Goal: Transaction & Acquisition: Download file/media

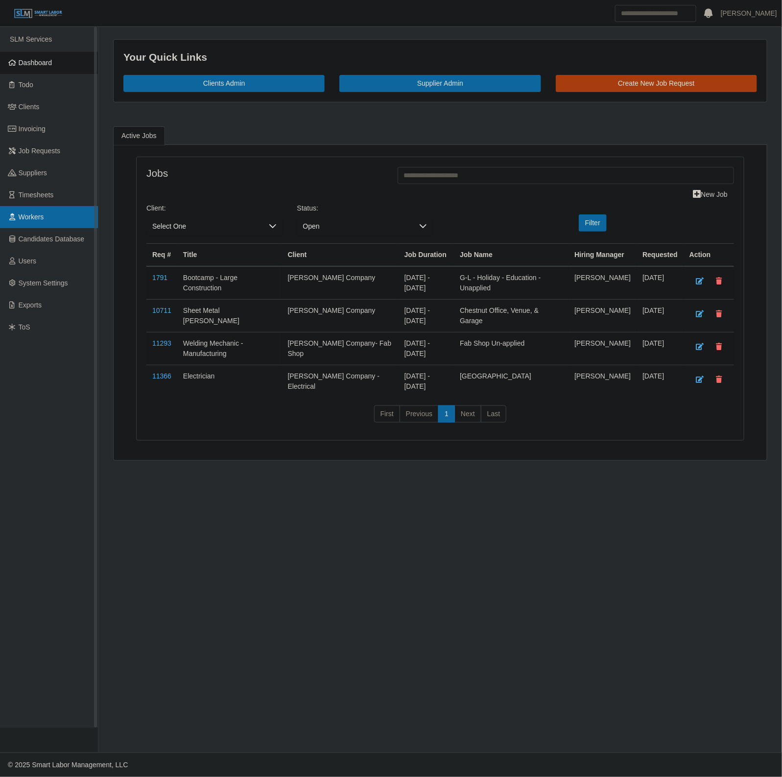
click at [56, 215] on link "Workers" at bounding box center [49, 217] width 98 height 22
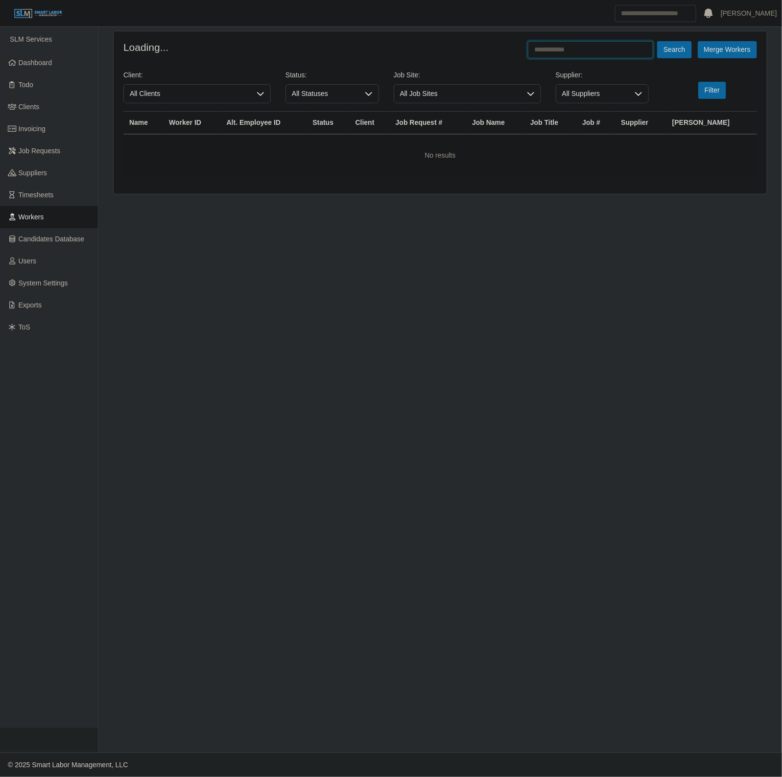
click at [584, 50] on input "text" at bounding box center [590, 49] width 125 height 17
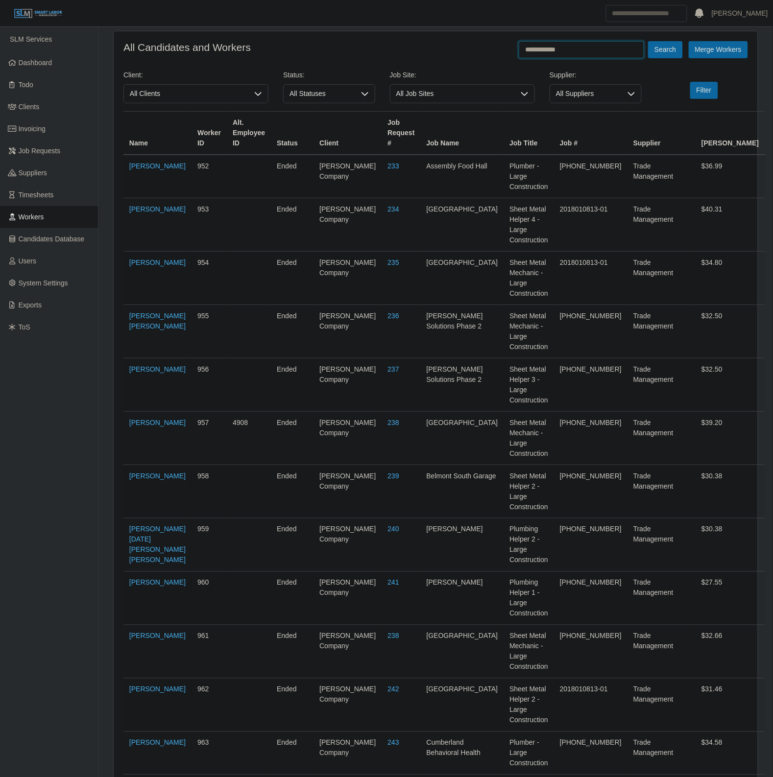
type input "**********"
click at [648, 41] on button "Search" at bounding box center [665, 49] width 34 height 17
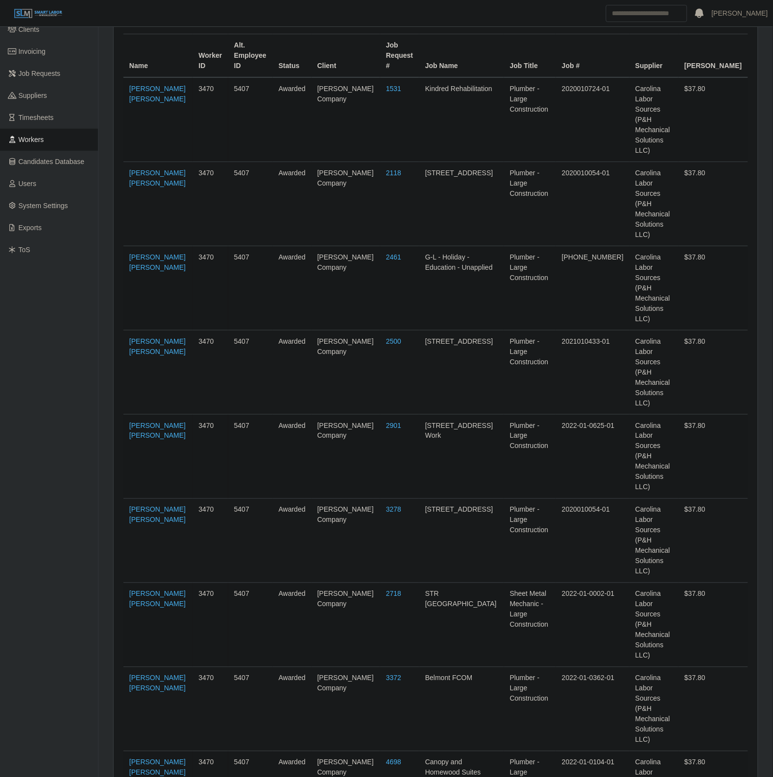
scroll to position [105, 0]
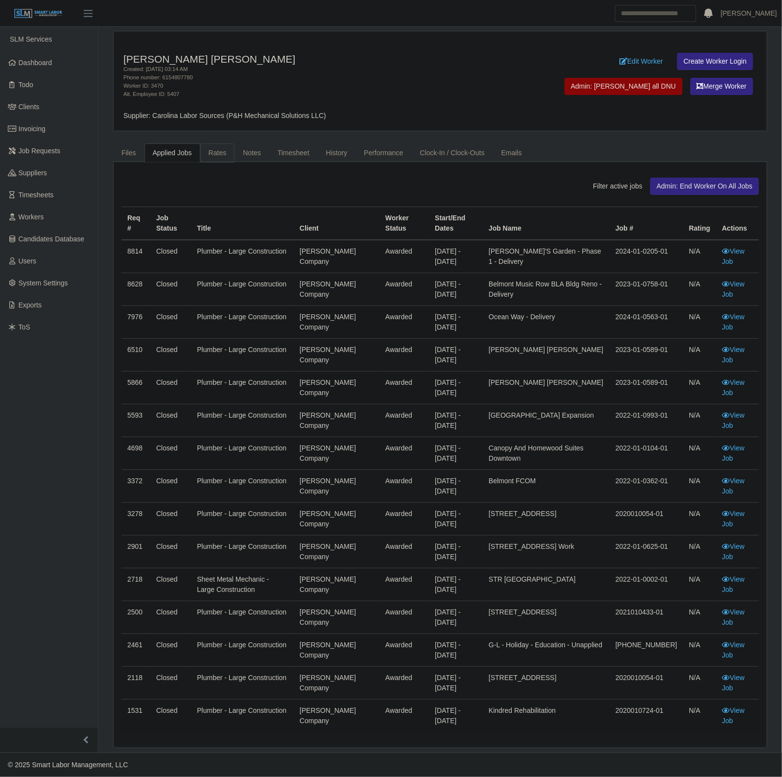
click at [216, 157] on link "Rates" at bounding box center [217, 153] width 35 height 19
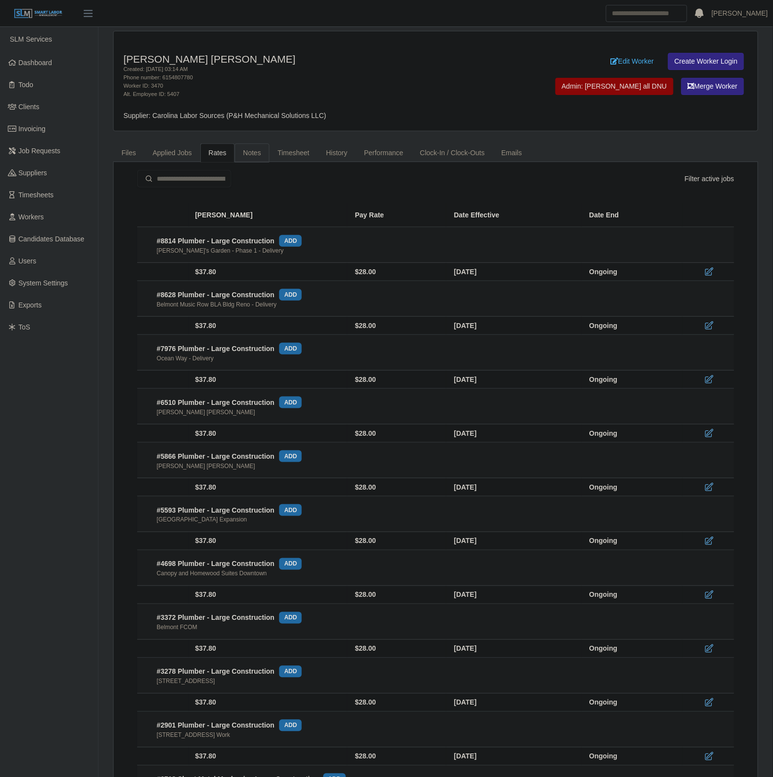
drag, startPoint x: 261, startPoint y: 157, endPoint x: 299, endPoint y: 132, distance: 46.1
click at [261, 157] on link "Notes" at bounding box center [252, 153] width 35 height 19
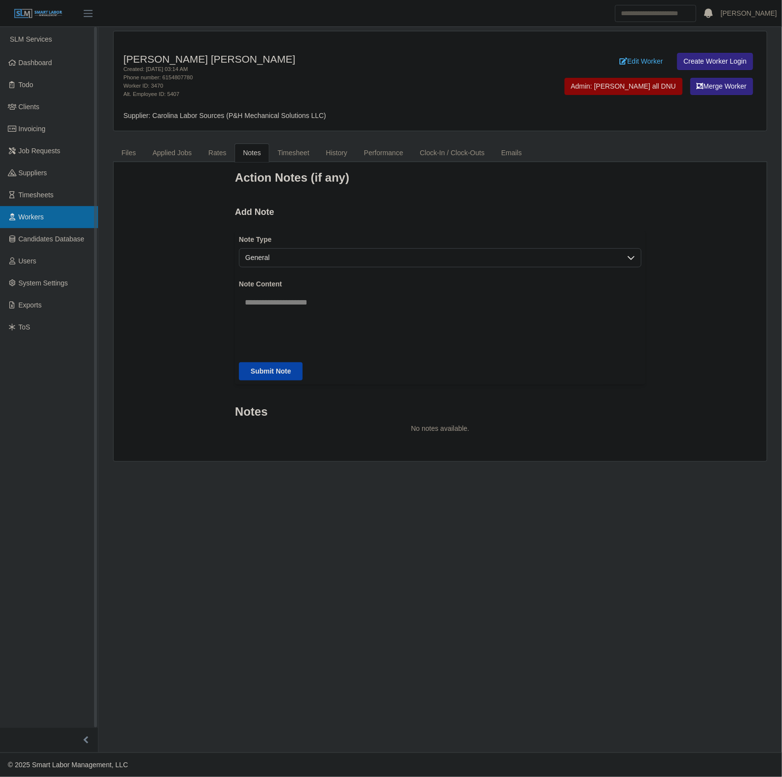
click at [52, 211] on link "Workers" at bounding box center [49, 217] width 98 height 22
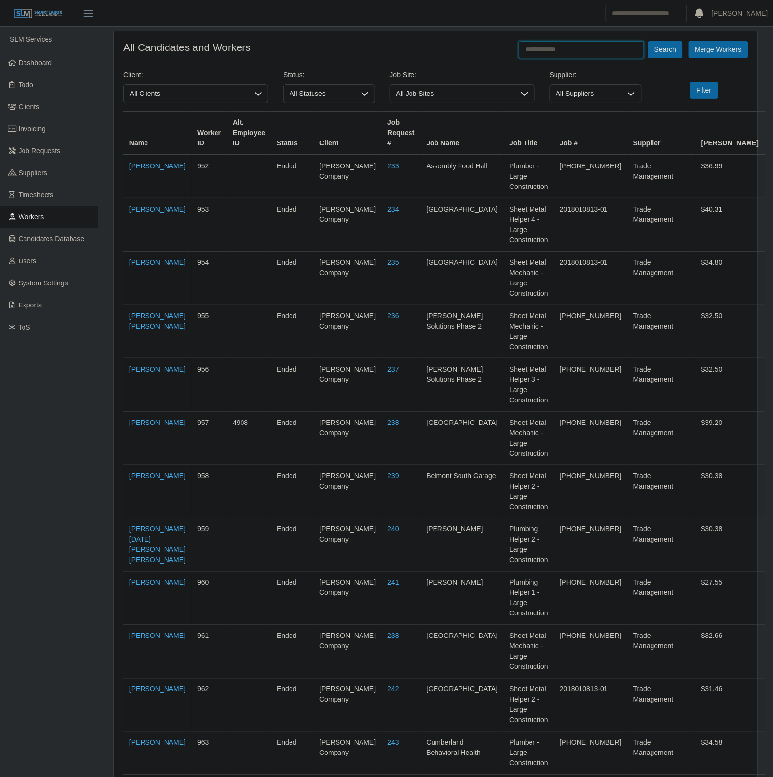
click at [553, 51] on input "text" at bounding box center [581, 49] width 125 height 17
type input "*"
click at [648, 41] on button "Search" at bounding box center [665, 49] width 34 height 17
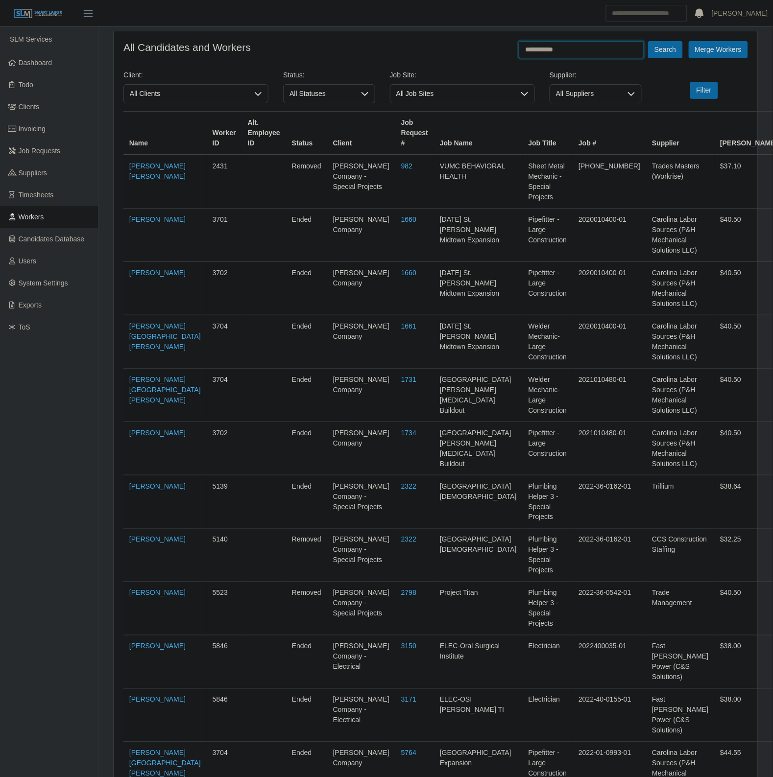
type input "**********"
click at [648, 41] on button "Search" at bounding box center [665, 49] width 34 height 17
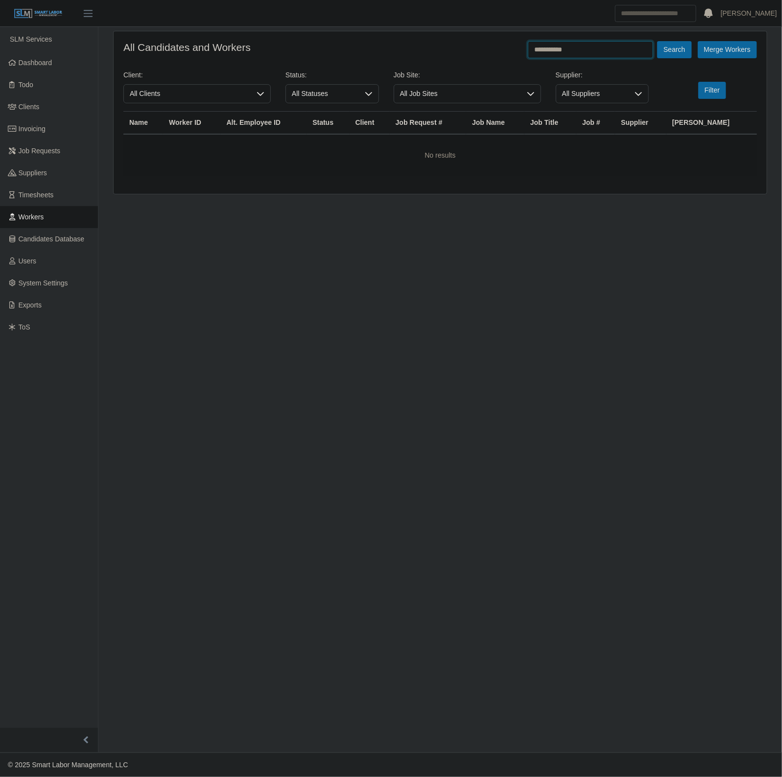
click at [608, 51] on input "**********" at bounding box center [590, 49] width 125 height 17
type input "*"
click at [657, 41] on button "Search" at bounding box center [674, 49] width 34 height 17
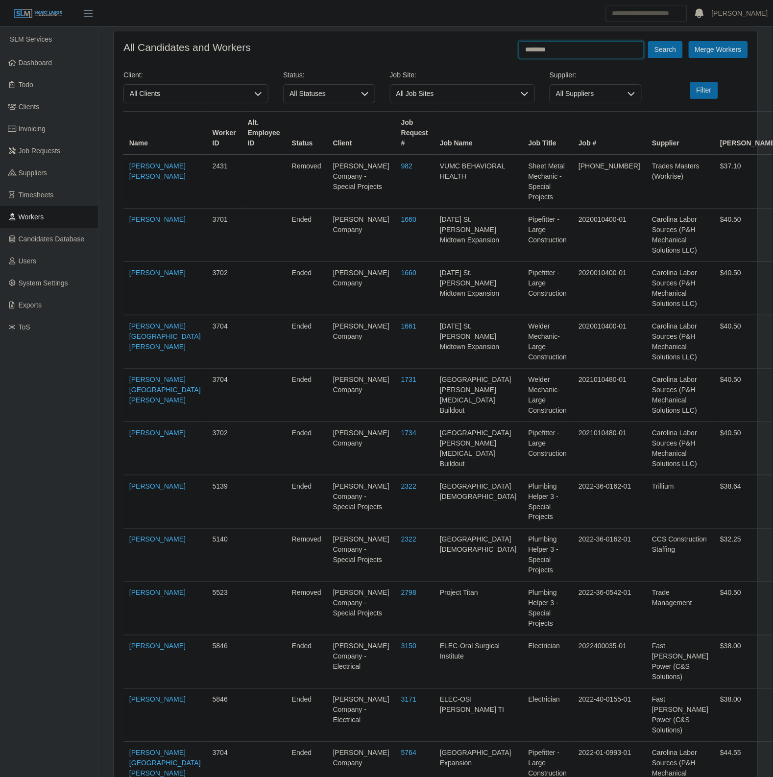
click at [582, 52] on input "********" at bounding box center [581, 49] width 125 height 17
type input "****"
click at [648, 41] on button "Search" at bounding box center [665, 49] width 34 height 17
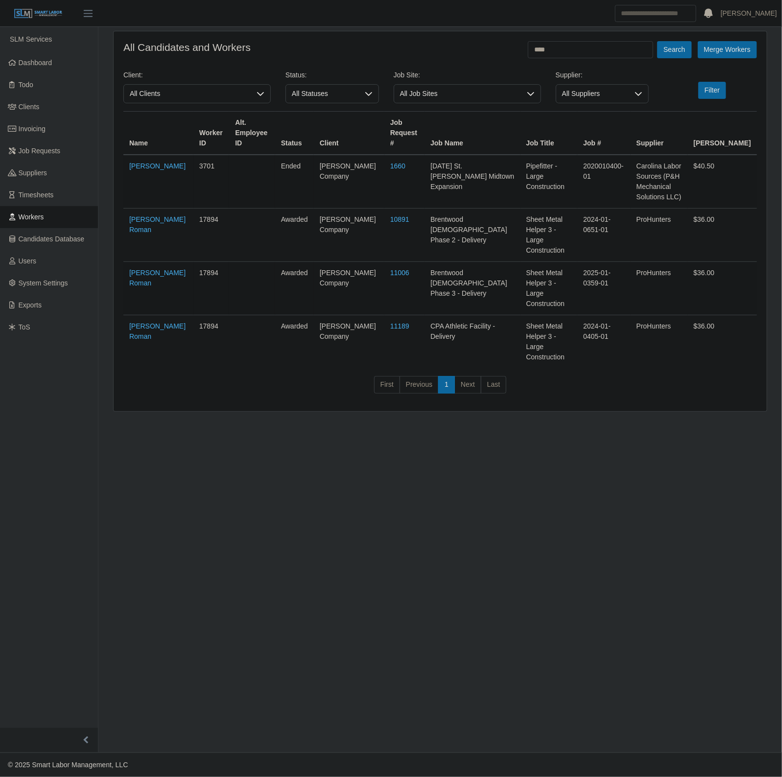
click at [136, 170] on td "Axel Valencia Ordonez" at bounding box center [158, 182] width 70 height 54
click at [145, 170] on link "Axel Valencia Ordonez" at bounding box center [157, 166] width 56 height 8
click at [40, 214] on span "Workers" at bounding box center [31, 217] width 25 height 8
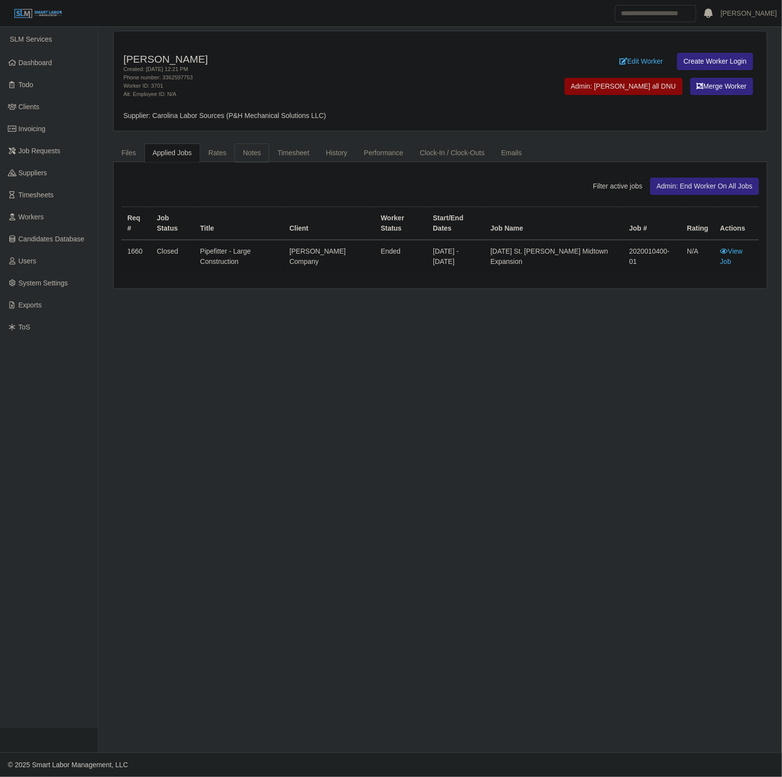
click at [257, 162] on link "Notes" at bounding box center [252, 153] width 35 height 19
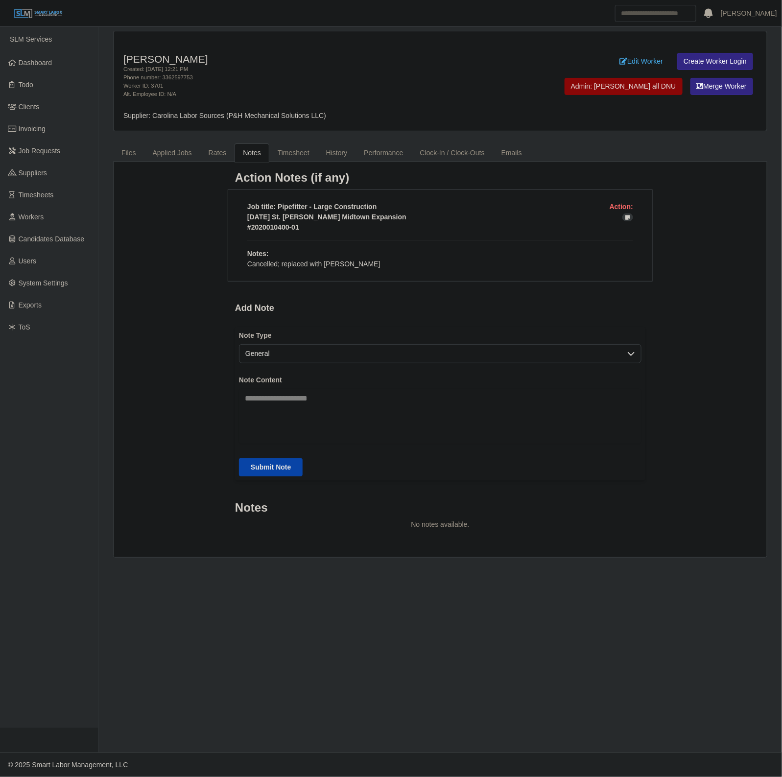
click at [334, 266] on p "Cancelled; replaced with Phuong Ashton Ly" at bounding box center [440, 264] width 386 height 10
copy div "Cancelled; replaced with Phuong Ashton Ly"
click at [299, 157] on link "Timesheet" at bounding box center [293, 153] width 49 height 19
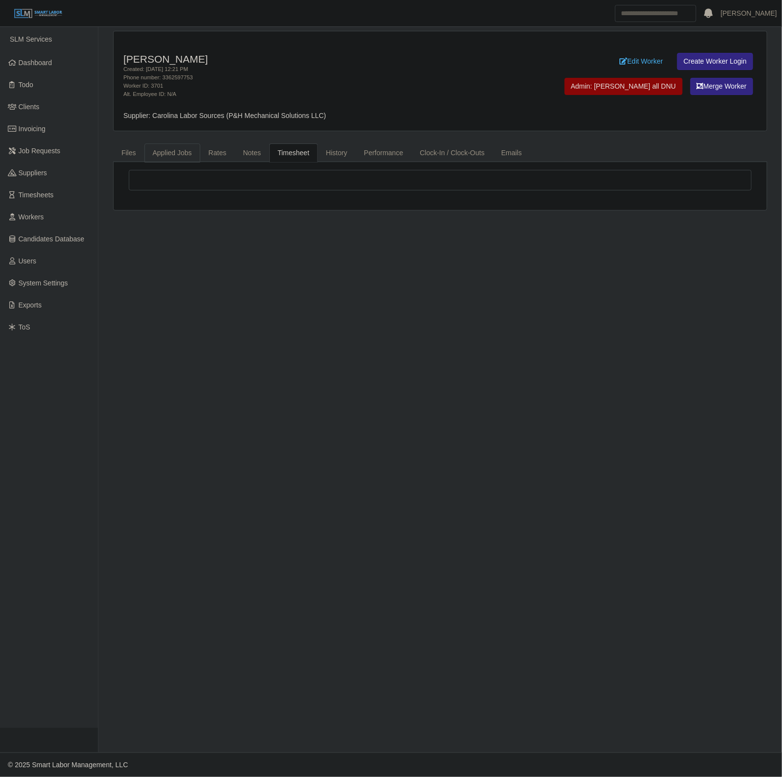
click at [168, 154] on link "Applied Jobs" at bounding box center [173, 153] width 56 height 19
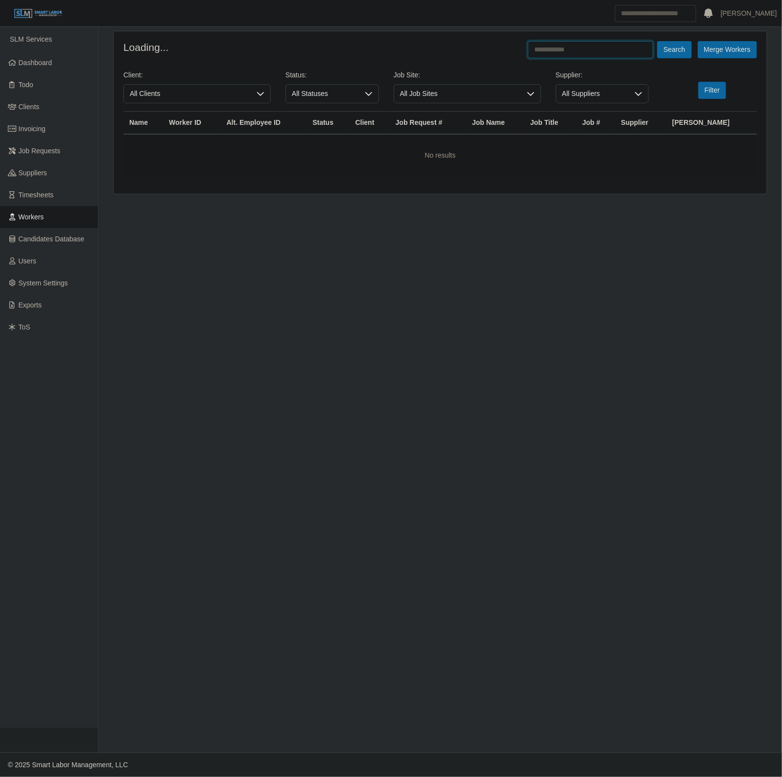
click at [554, 55] on input "text" at bounding box center [590, 49] width 125 height 17
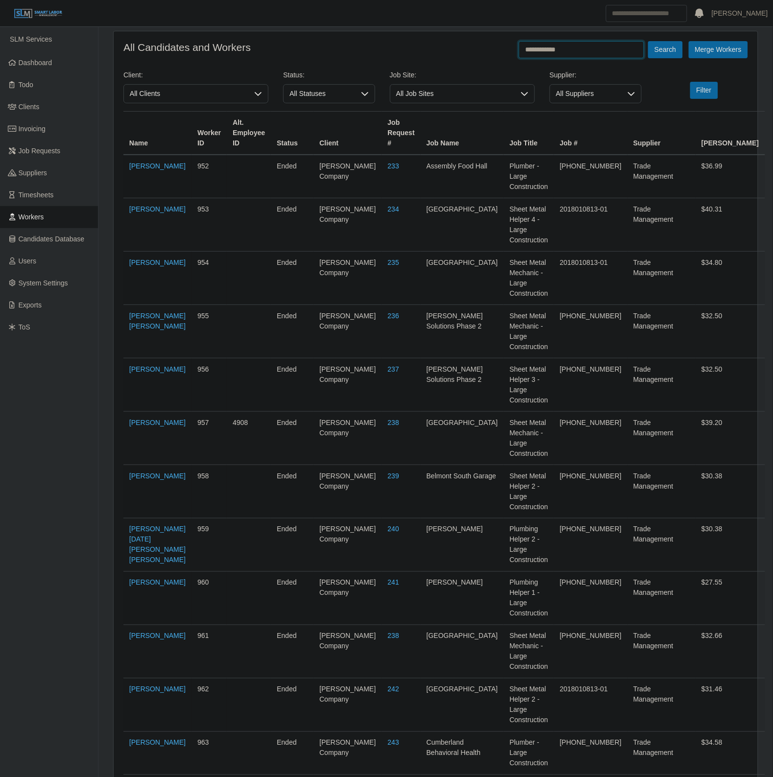
type input "**********"
click at [648, 41] on button "Search" at bounding box center [665, 49] width 34 height 17
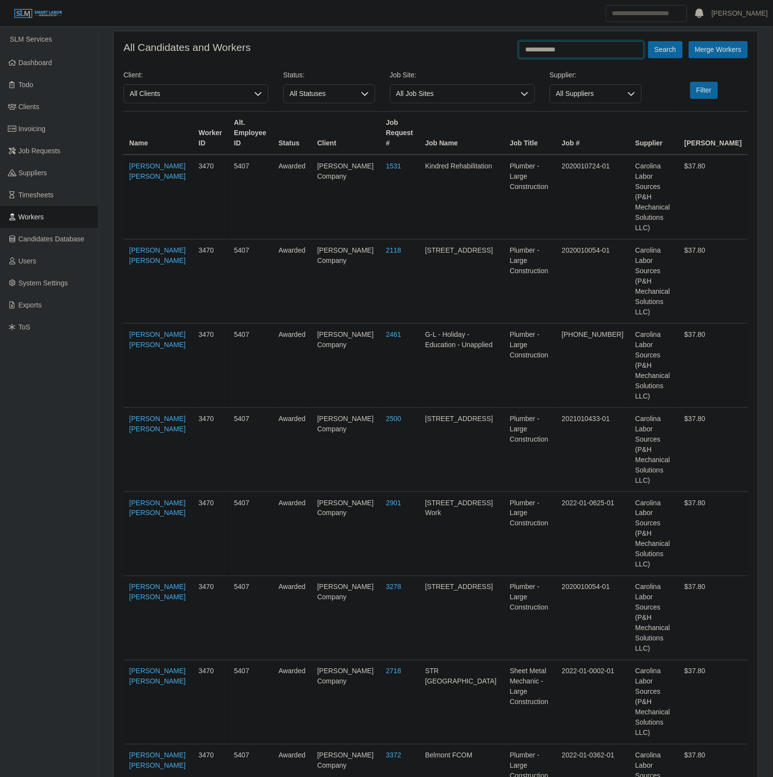
scroll to position [105, 0]
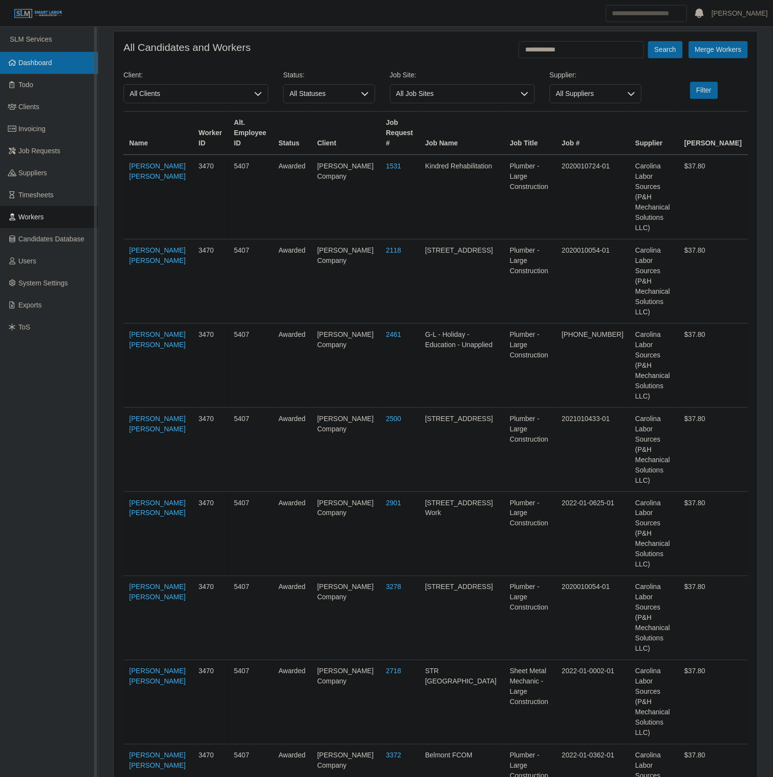
click at [43, 65] on span "Dashboard" at bounding box center [36, 63] width 34 height 8
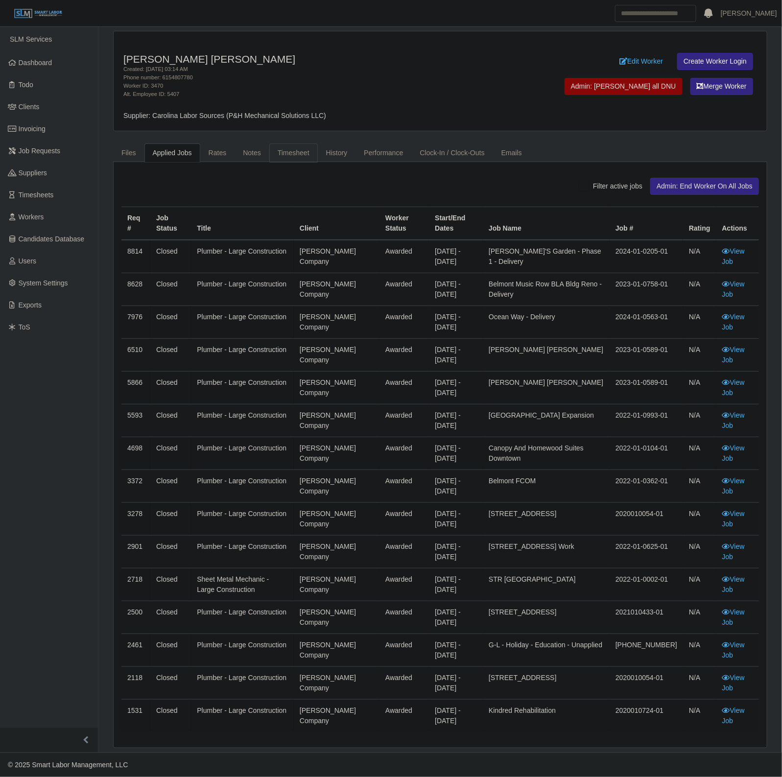
click at [279, 152] on link "Timesheet" at bounding box center [293, 153] width 49 height 19
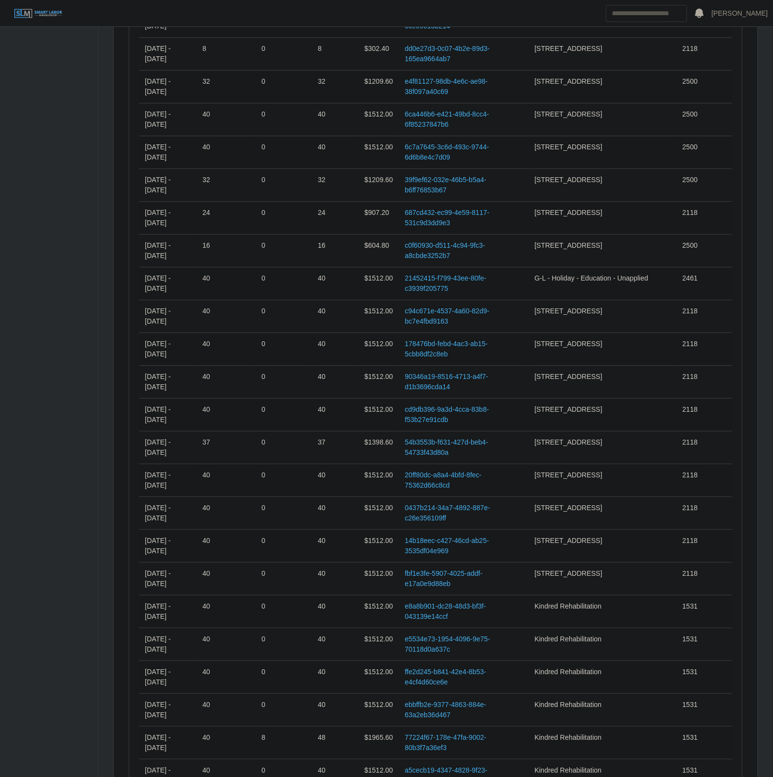
scroll to position [6745, 0]
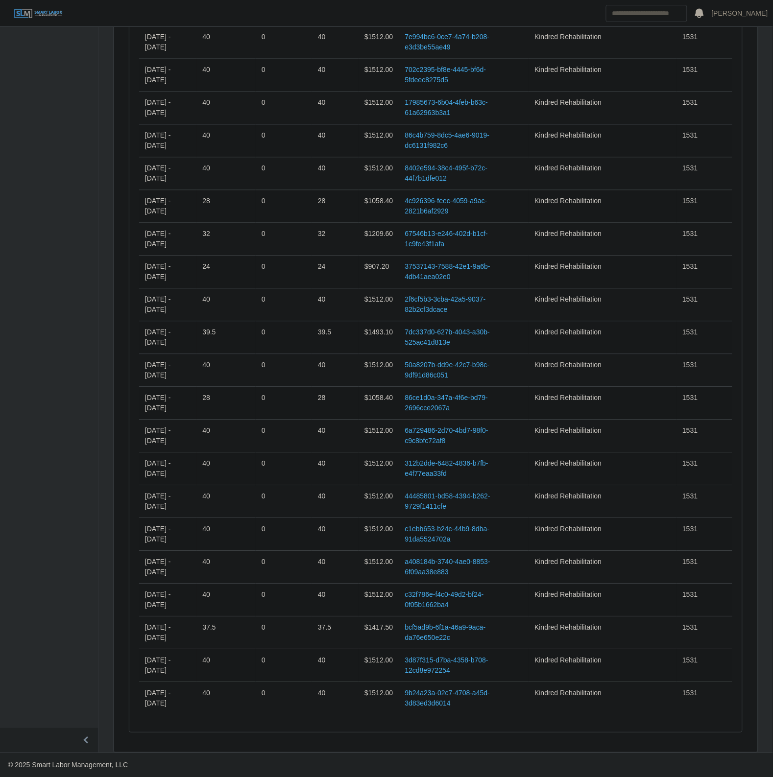
click at [583, 691] on span "Kindred Rehabilitation" at bounding box center [567, 693] width 67 height 8
copy tr "Kindred Rehabilitation"
click at [660, 420] on td "Kindred Rehabilitation" at bounding box center [603, 436] width 148 height 33
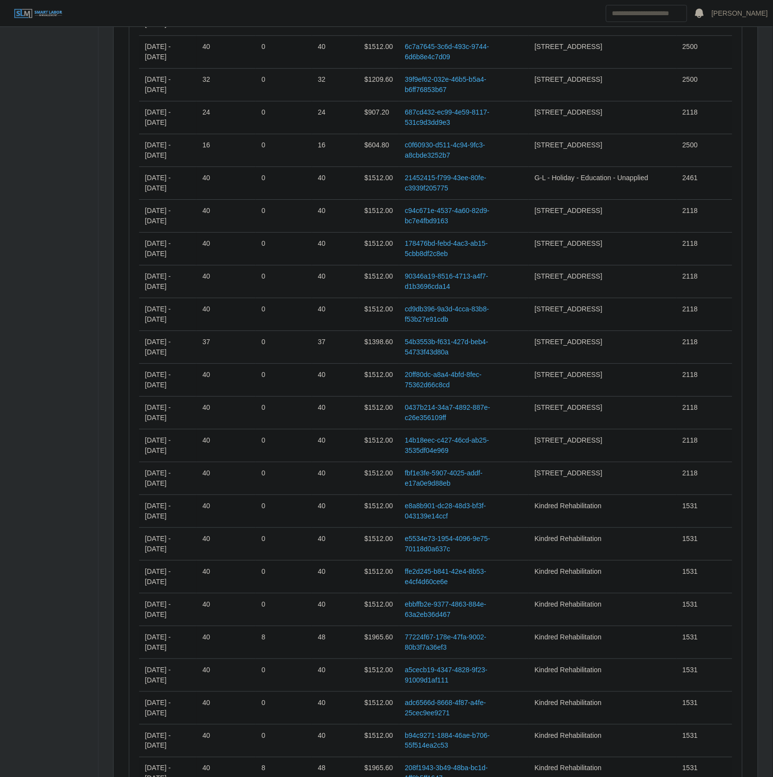
scroll to position [5826, 0]
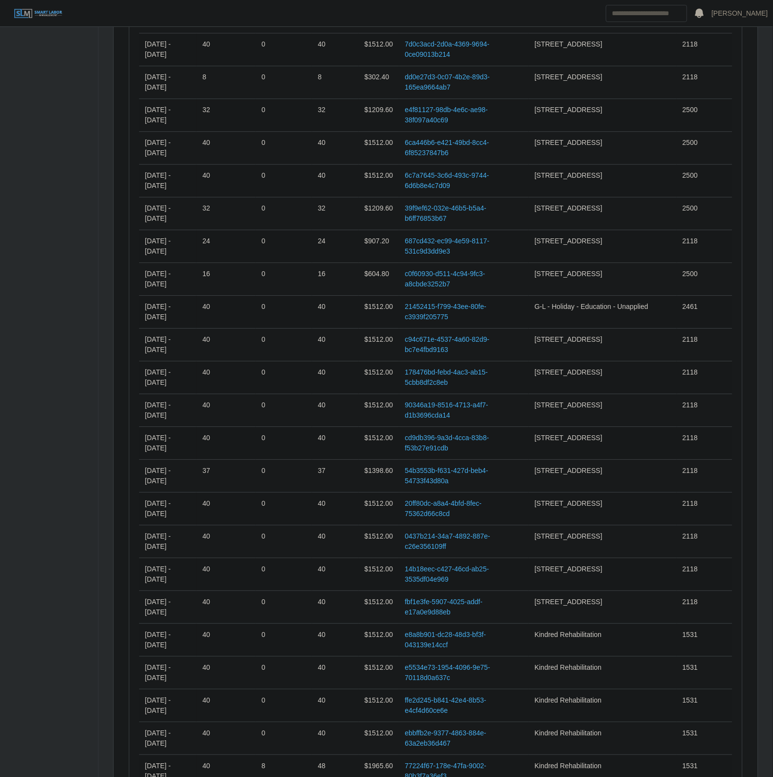
click at [581, 558] on td "900 Church Street" at bounding box center [603, 542] width 148 height 33
click at [577, 540] on span "900 Church Street" at bounding box center [568, 537] width 68 height 8
copy tr "900 Church Street"
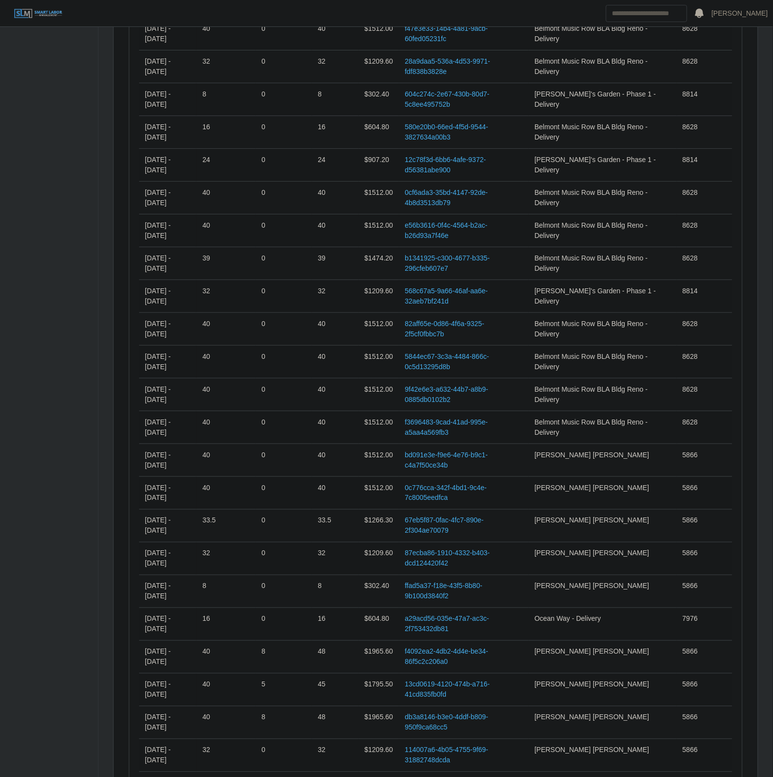
scroll to position [1601, 0]
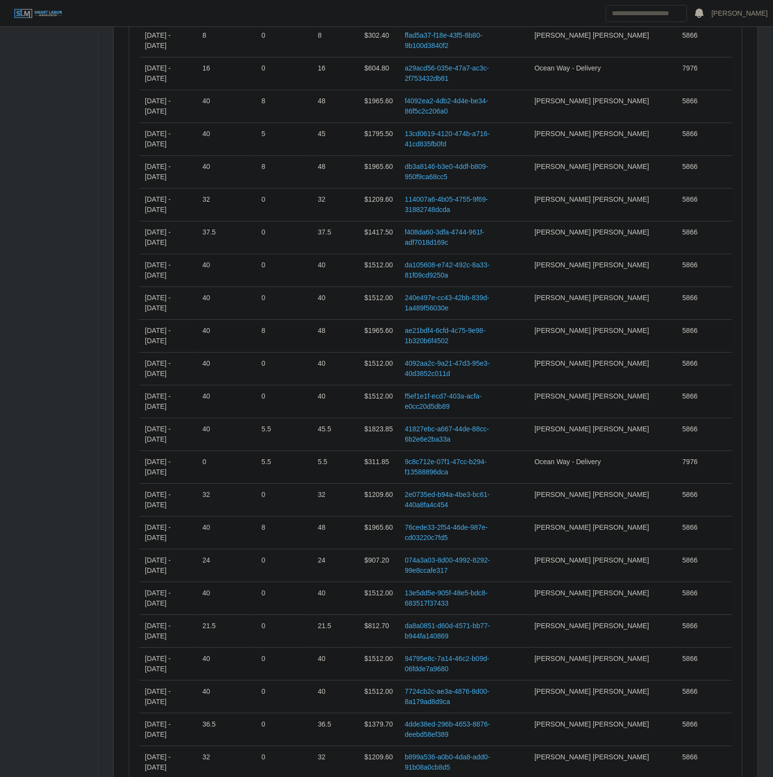
click at [587, 460] on td "Ocean Way - Delivery" at bounding box center [603, 467] width 148 height 33
click at [582, 466] on span "Ocean Way - Delivery" at bounding box center [567, 462] width 67 height 8
click at [572, 525] on td "Bass Berry Sims" at bounding box center [603, 533] width 148 height 33
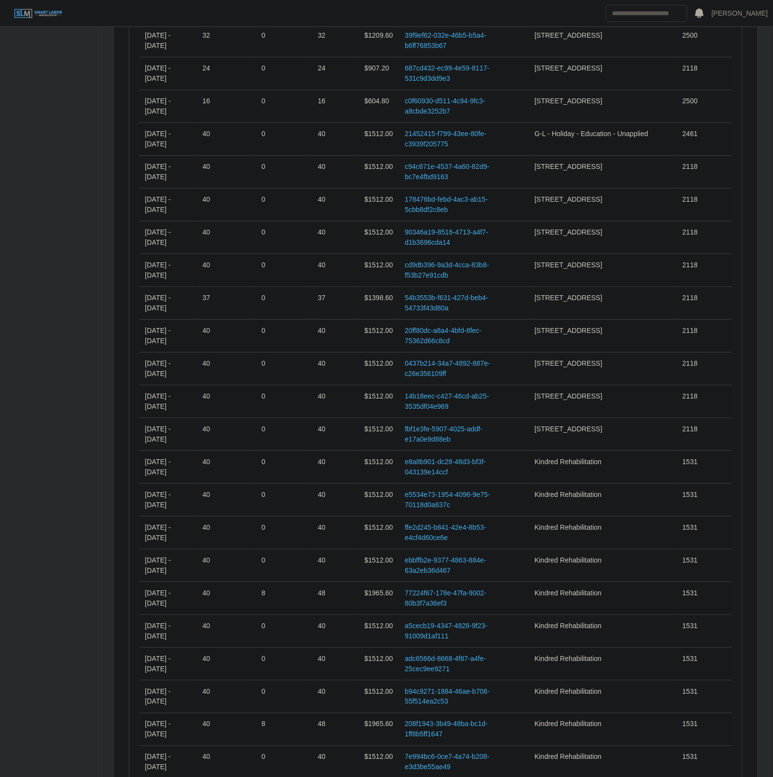
scroll to position [5826, 0]
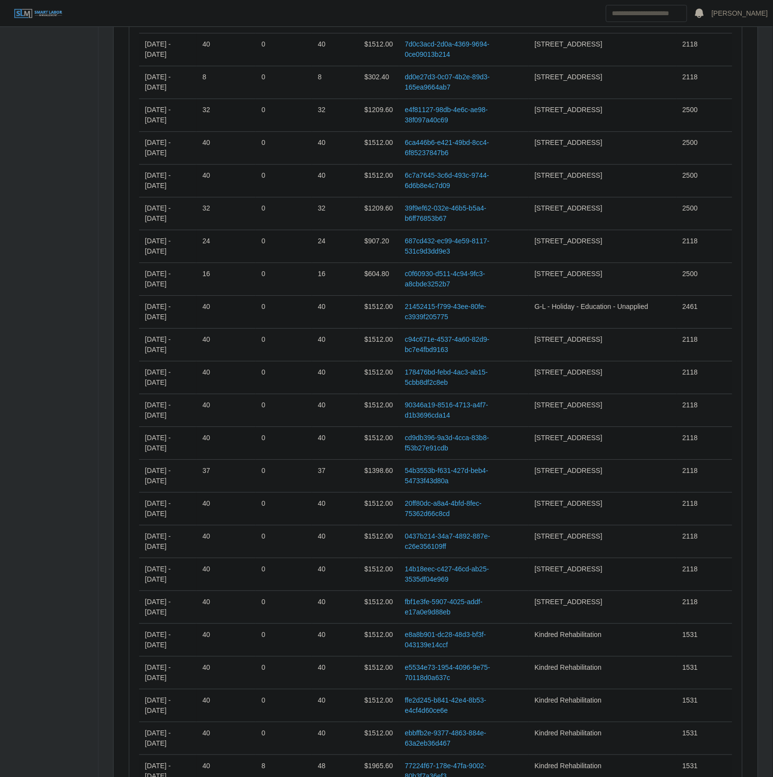
click at [583, 409] on span "900 Church Street" at bounding box center [568, 405] width 68 height 8
click at [577, 409] on span "900 Church Street" at bounding box center [568, 405] width 68 height 8
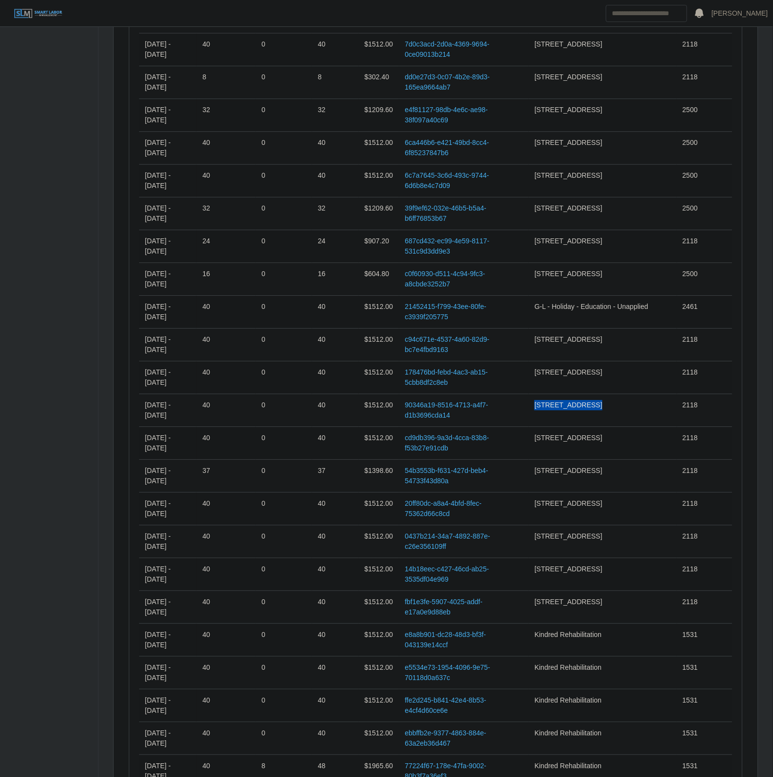
copy tr "900 Church Street"
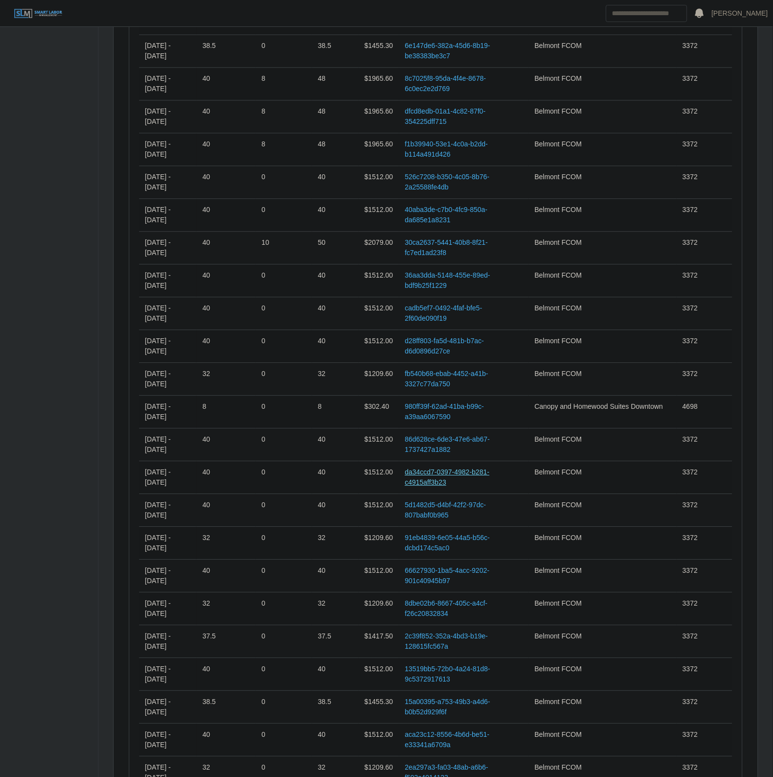
scroll to position [3438, 0]
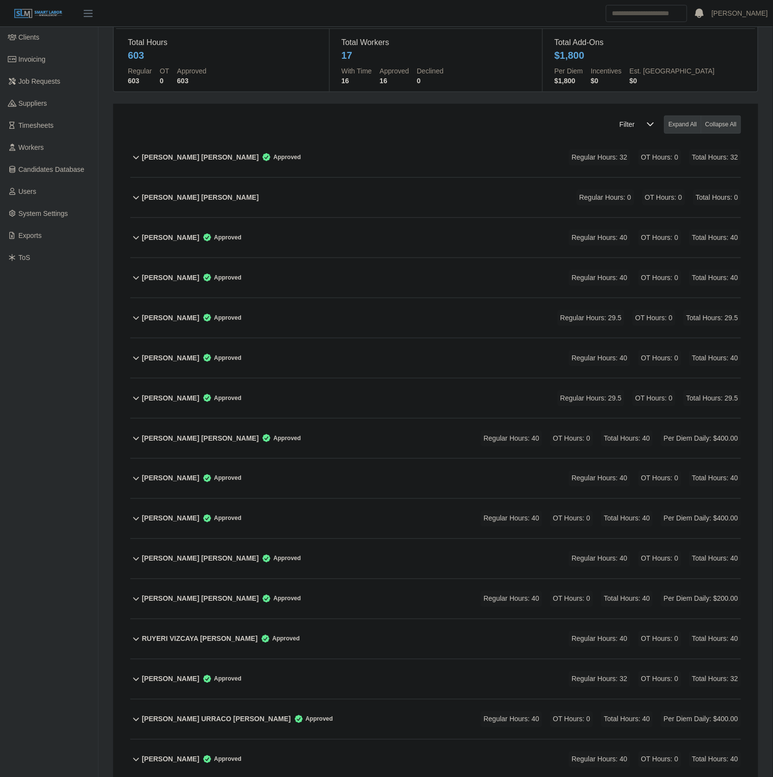
scroll to position [187, 0]
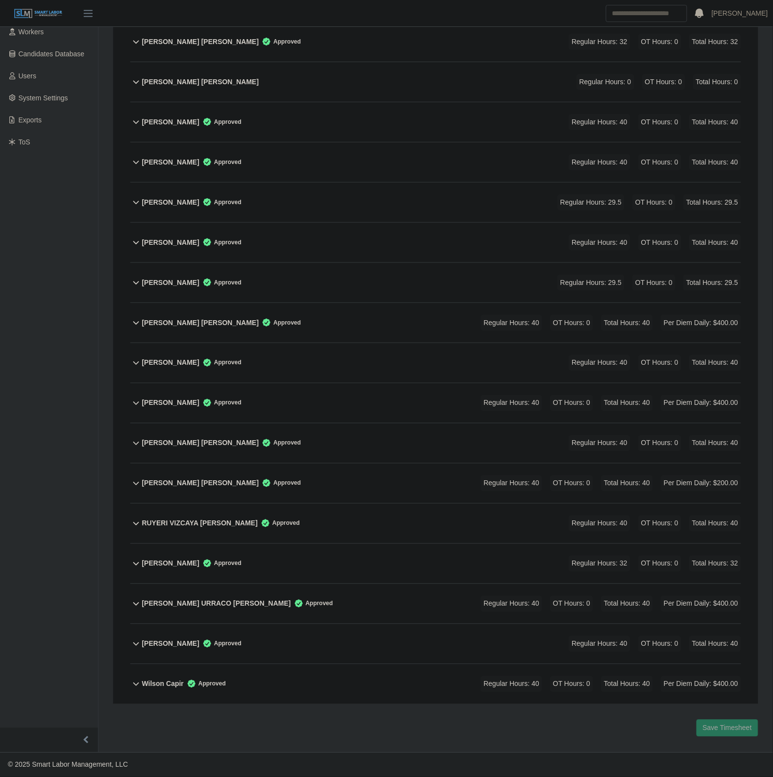
click at [341, 316] on div "Jorge Molina Vazquez Approved Regular Hours: 40 OT Hours: 0 Total Hours: 40 Per…" at bounding box center [441, 323] width 599 height 40
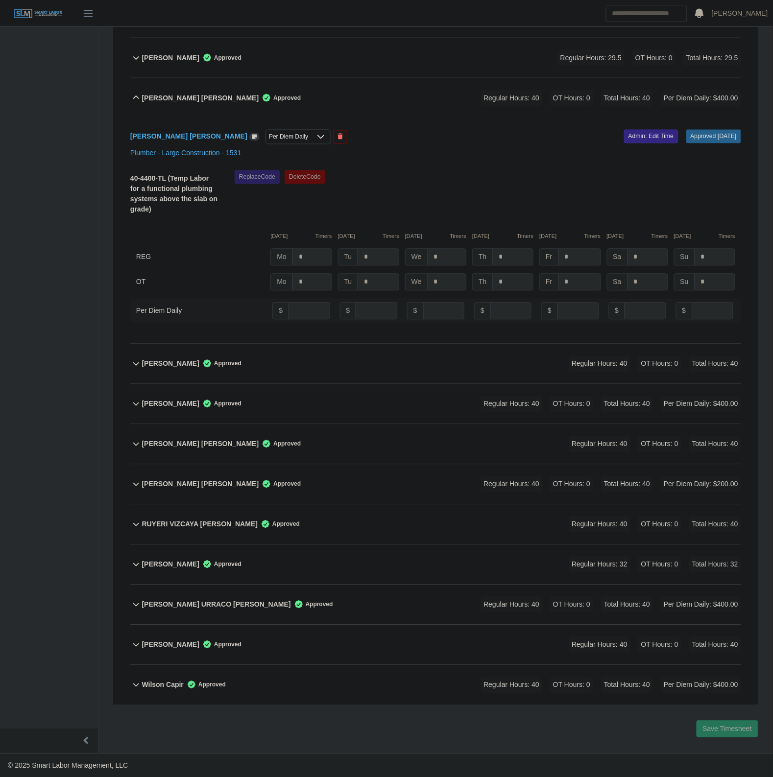
scroll to position [414, 0]
click at [341, 96] on div "Jorge Molina Vazquez Approved Regular Hours: 40 OT Hours: 0 Total Hours: 40 Per…" at bounding box center [441, 97] width 599 height 40
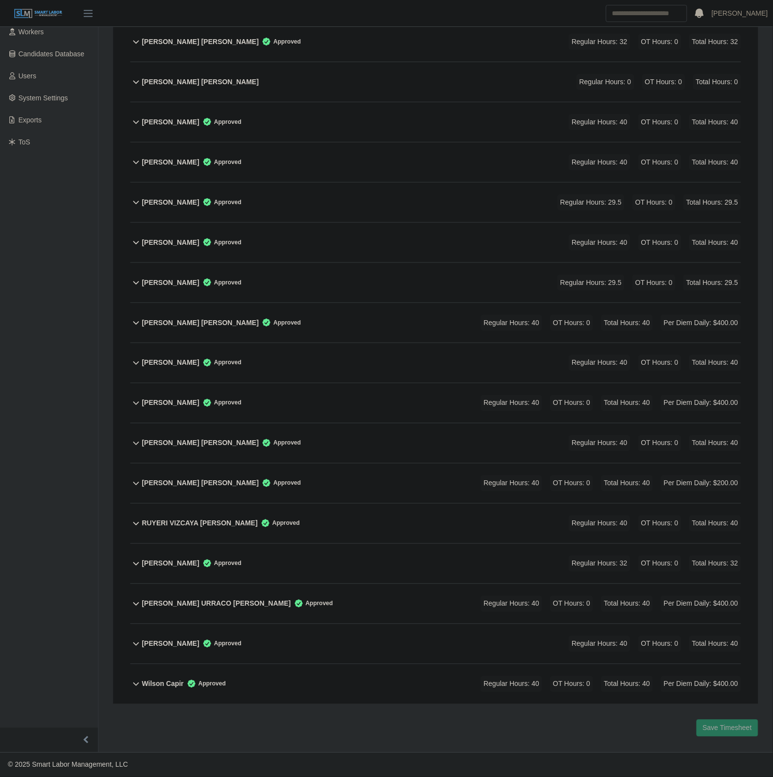
scroll to position [187, 0]
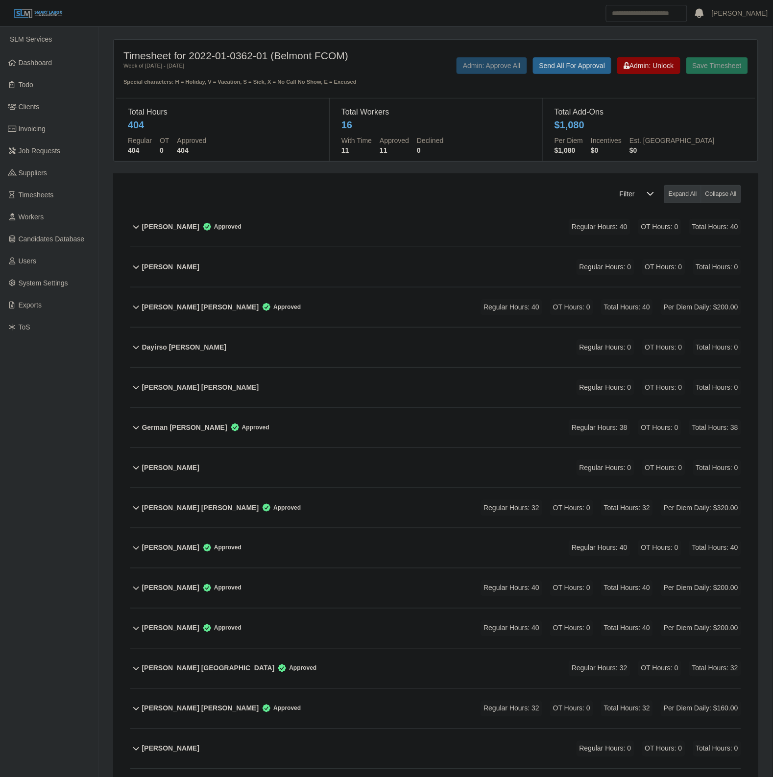
click at [315, 501] on div "Jorge Molina Vazquez Approved Regular Hours: 32 OT Hours: 0 Total Hours: 32 Per…" at bounding box center [441, 508] width 599 height 40
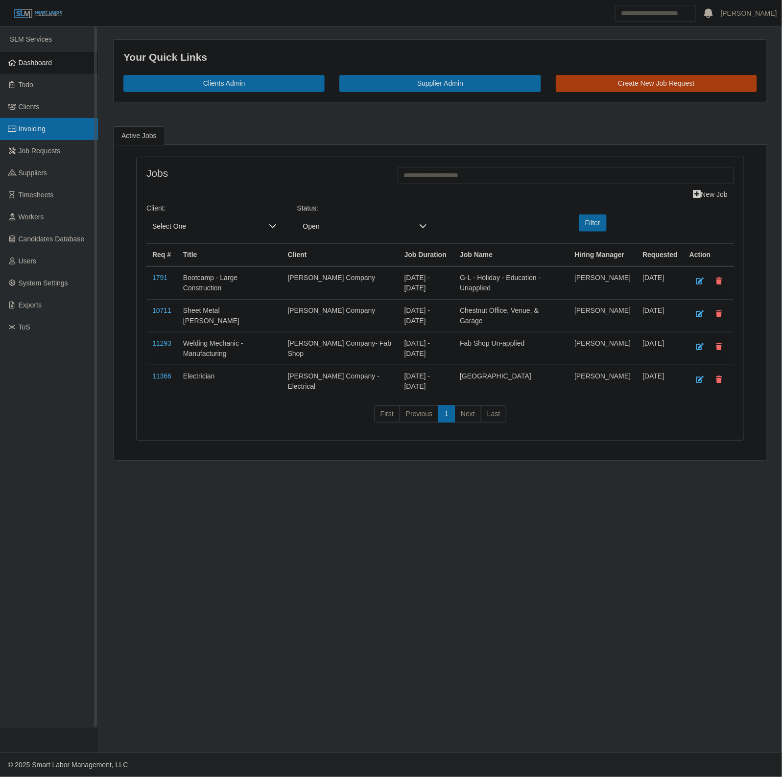
click at [61, 121] on link "Invoicing" at bounding box center [49, 129] width 98 height 22
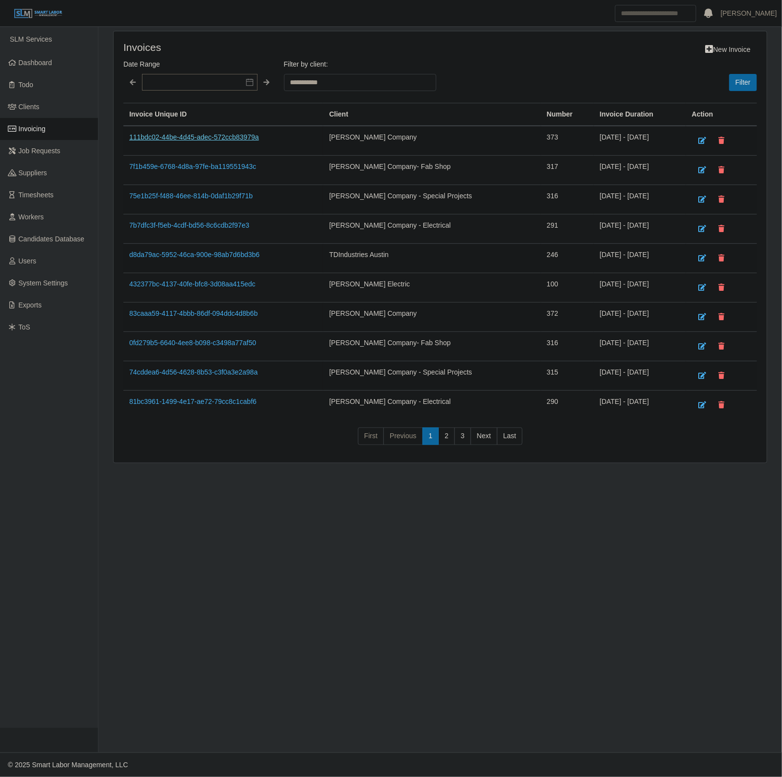
click at [189, 133] on link "111bdc02-44be-4d45-adec-572ccb83979a" at bounding box center [194, 137] width 130 height 8
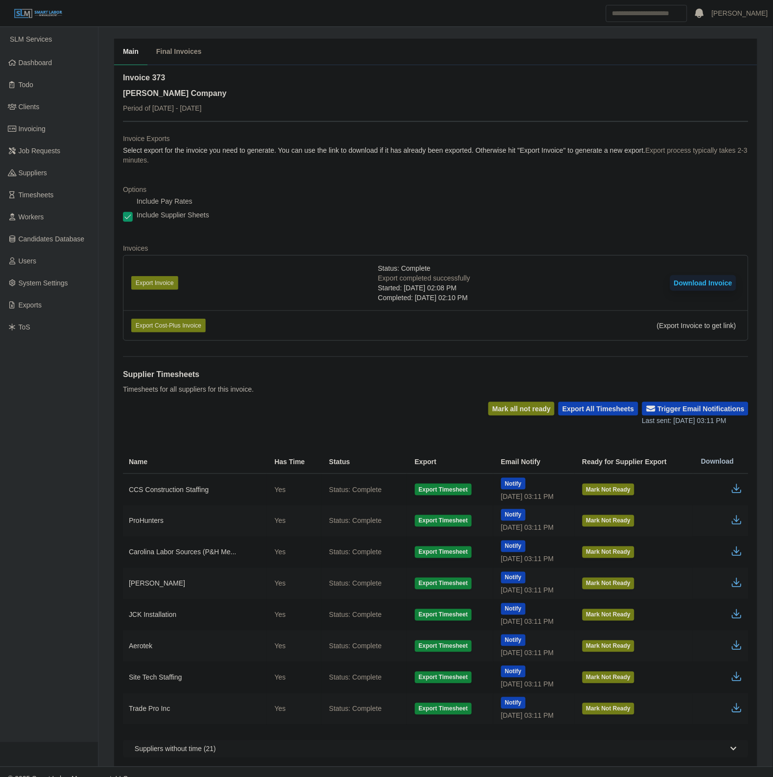
click at [701, 277] on button "Download Invoice" at bounding box center [703, 283] width 66 height 16
drag, startPoint x: 417, startPoint y: 416, endPoint x: 184, endPoint y: 57, distance: 427.9
click at [417, 416] on div "Mark all not ready Export All Timesheets Trigger Email Notifications Last sent:…" at bounding box center [436, 414] width 626 height 24
click at [23, 69] on link "Dashboard" at bounding box center [49, 63] width 98 height 22
